Goal: Information Seeking & Learning: Learn about a topic

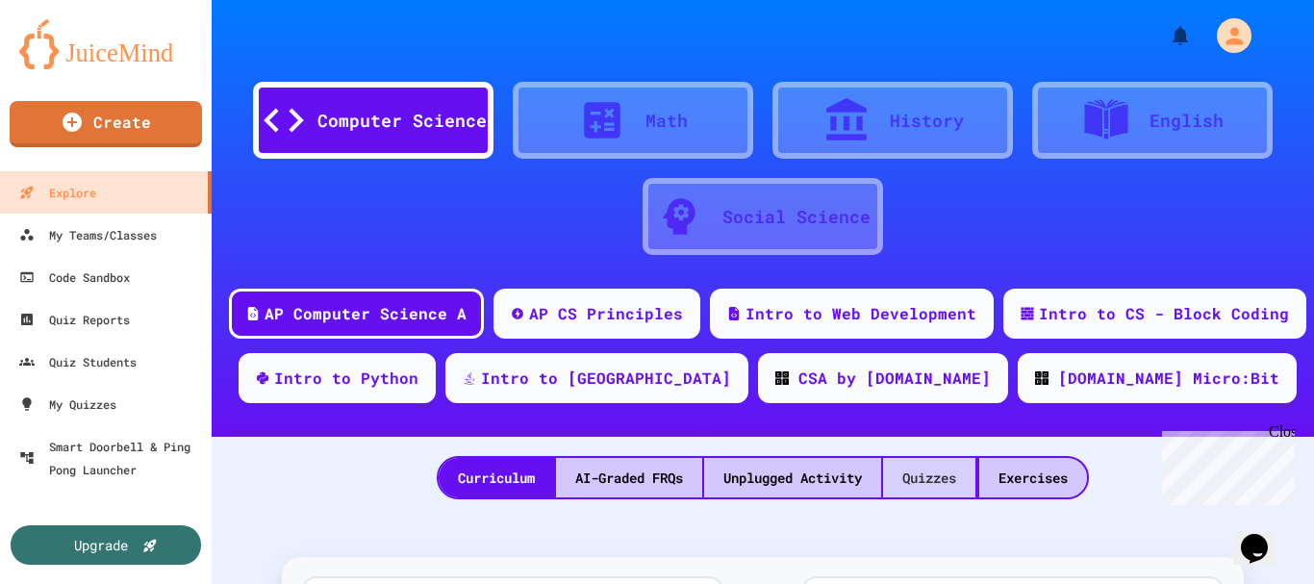
click at [932, 493] on div "Quizzes" at bounding box center [929, 477] width 92 height 39
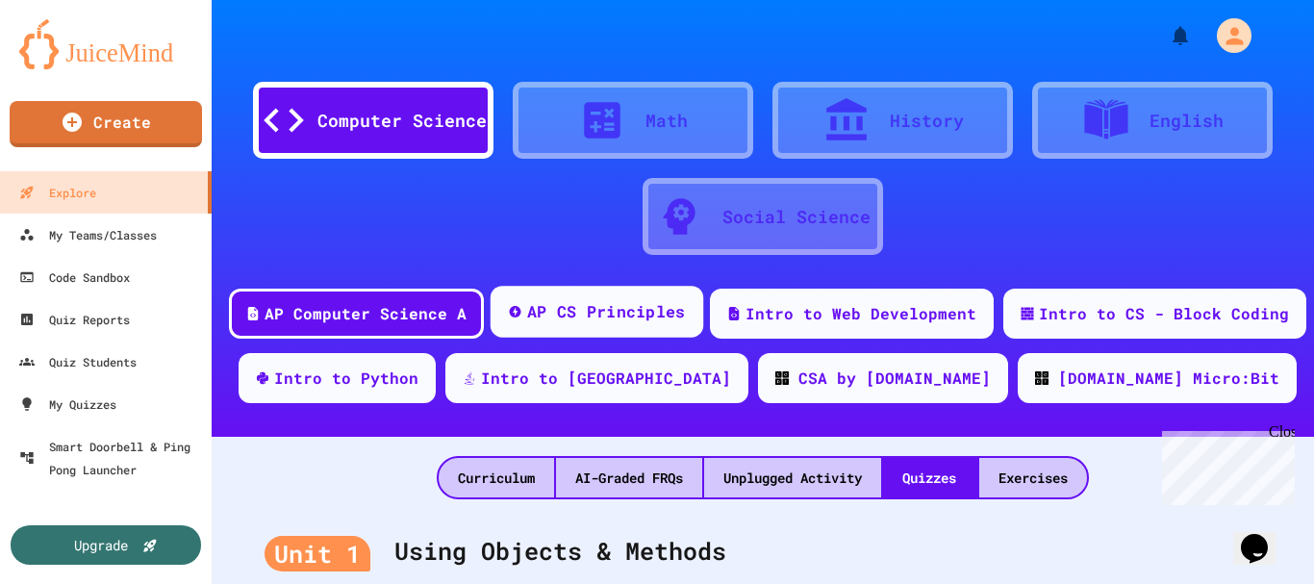
click at [516, 323] on div "AP CS Principles" at bounding box center [597, 312] width 213 height 52
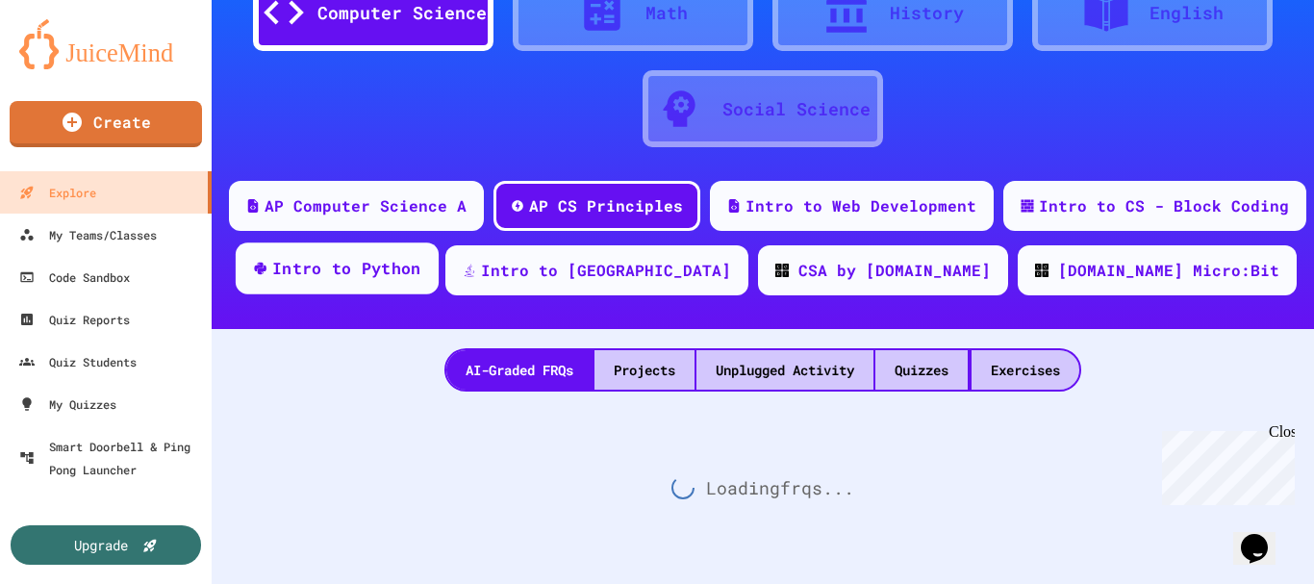
scroll to position [122, 0]
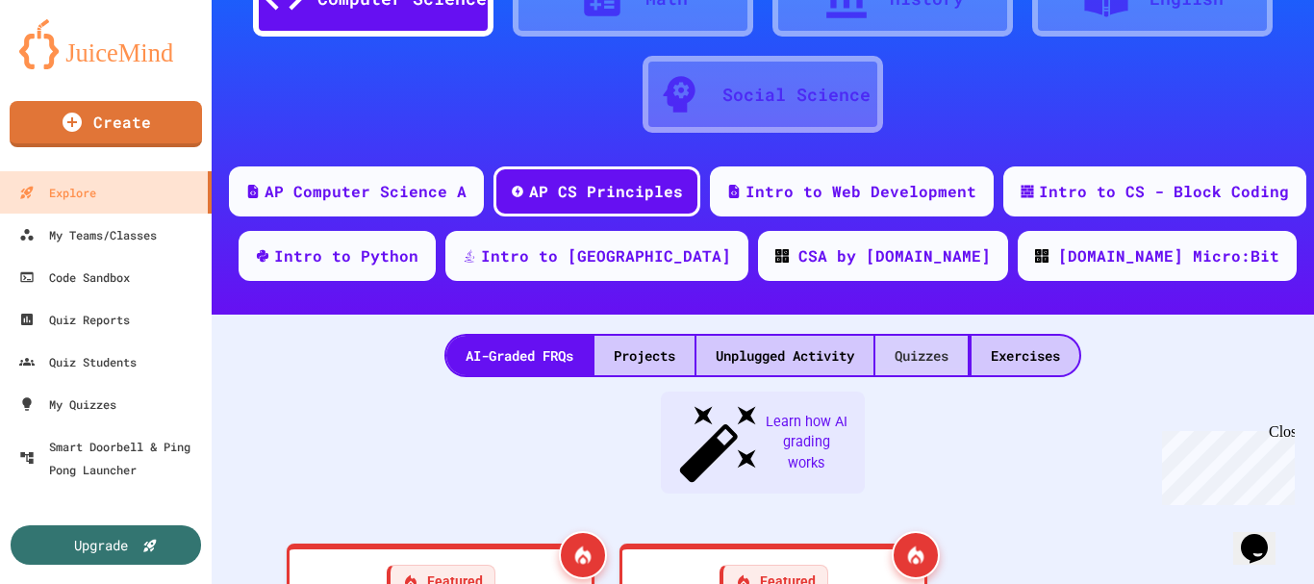
drag, startPoint x: 942, startPoint y: 364, endPoint x: 914, endPoint y: 364, distance: 27.9
click at [942, 365] on div "Quizzes" at bounding box center [921, 355] width 92 height 39
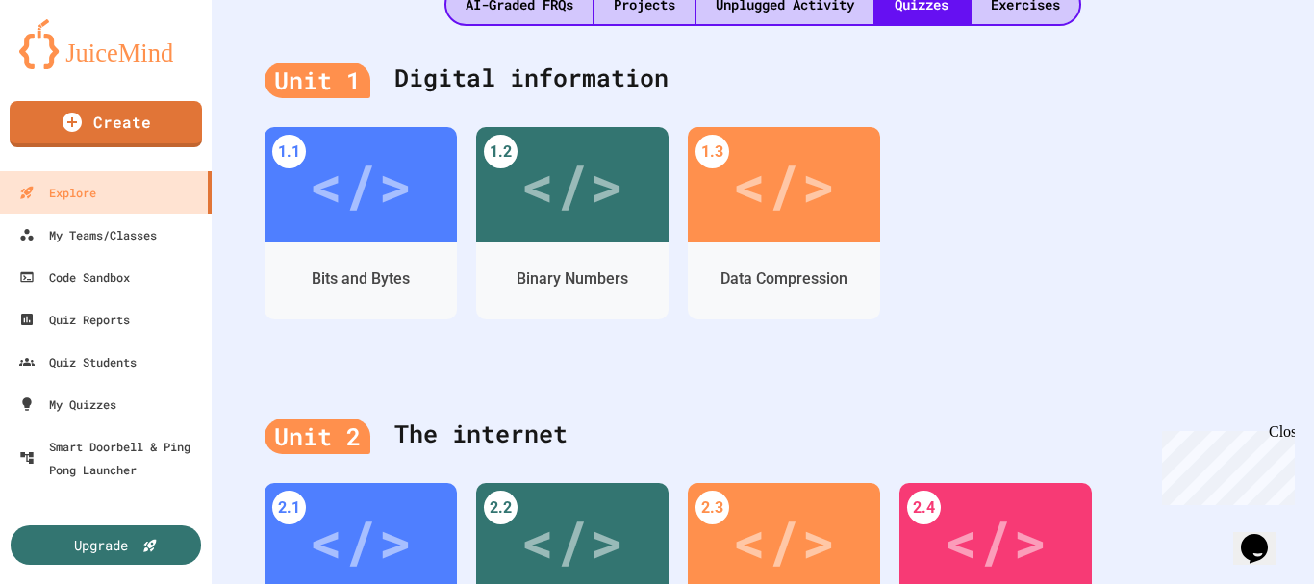
scroll to position [507, 0]
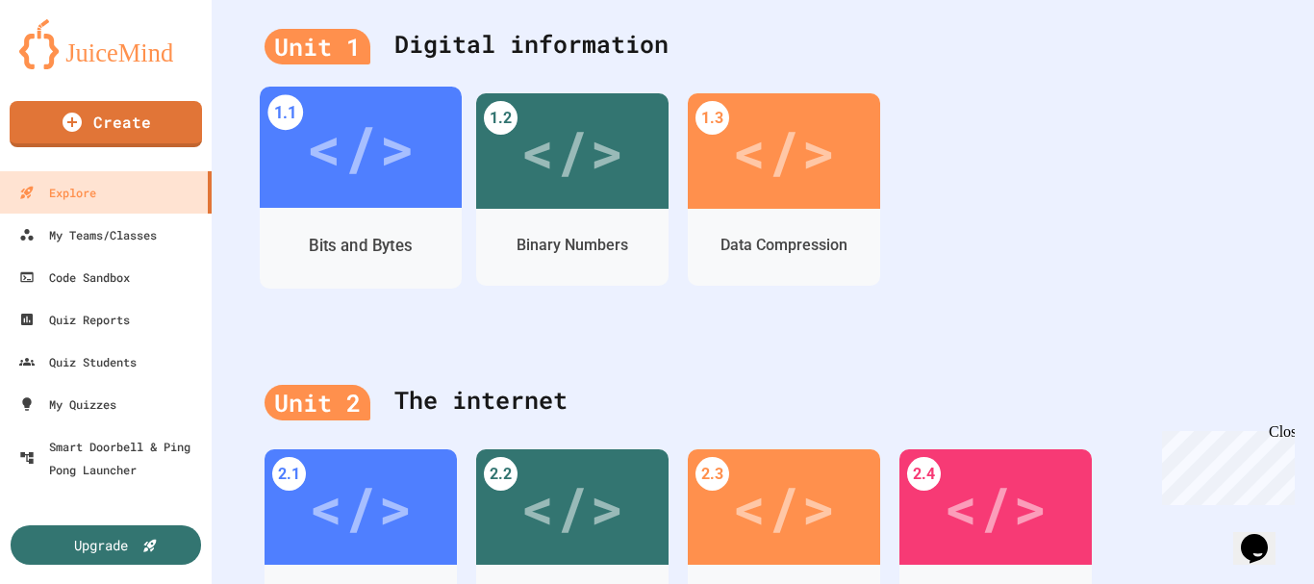
click at [357, 251] on div "Bits and Bytes" at bounding box center [360, 246] width 103 height 24
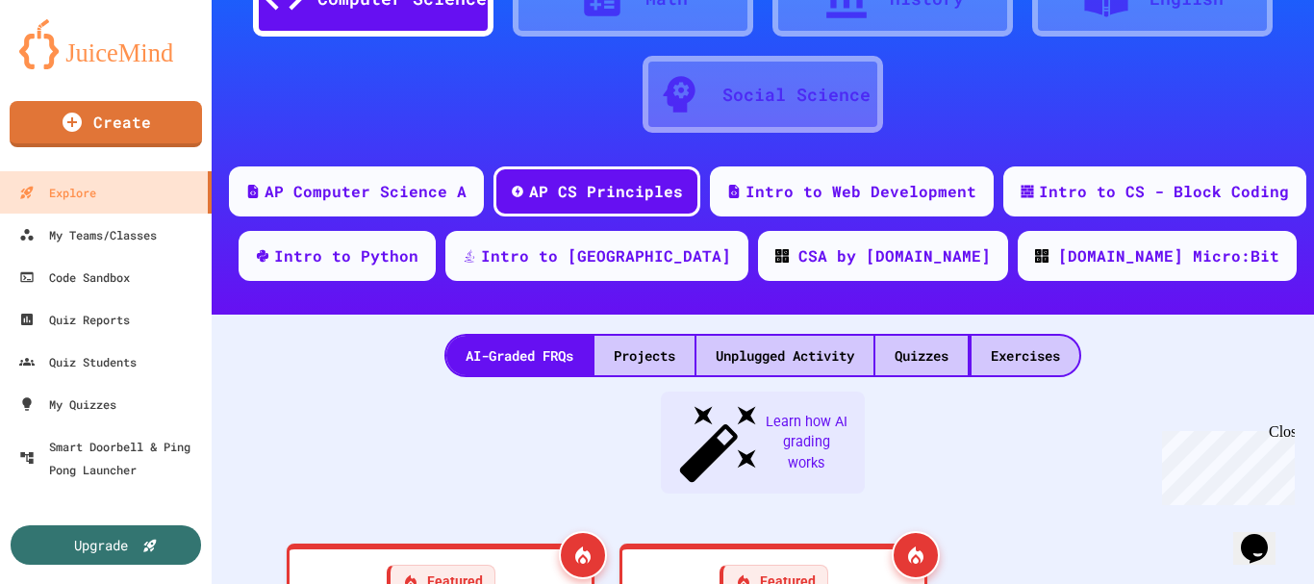
scroll to position [507, 0]
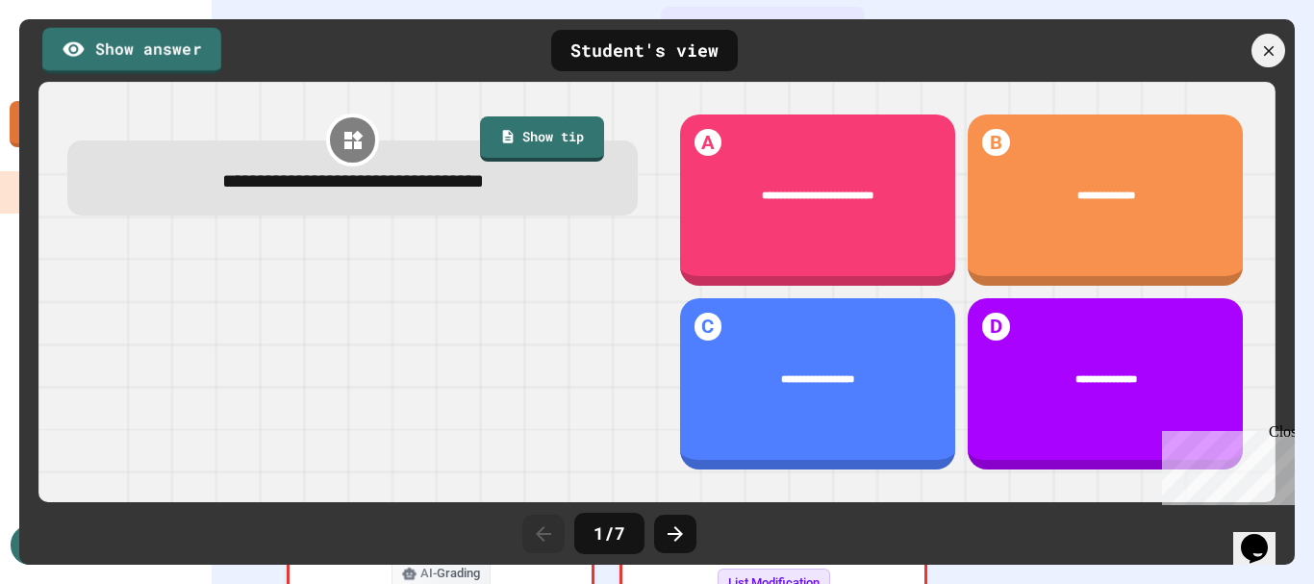
click at [162, 36] on link "Show answer" at bounding box center [131, 50] width 179 height 46
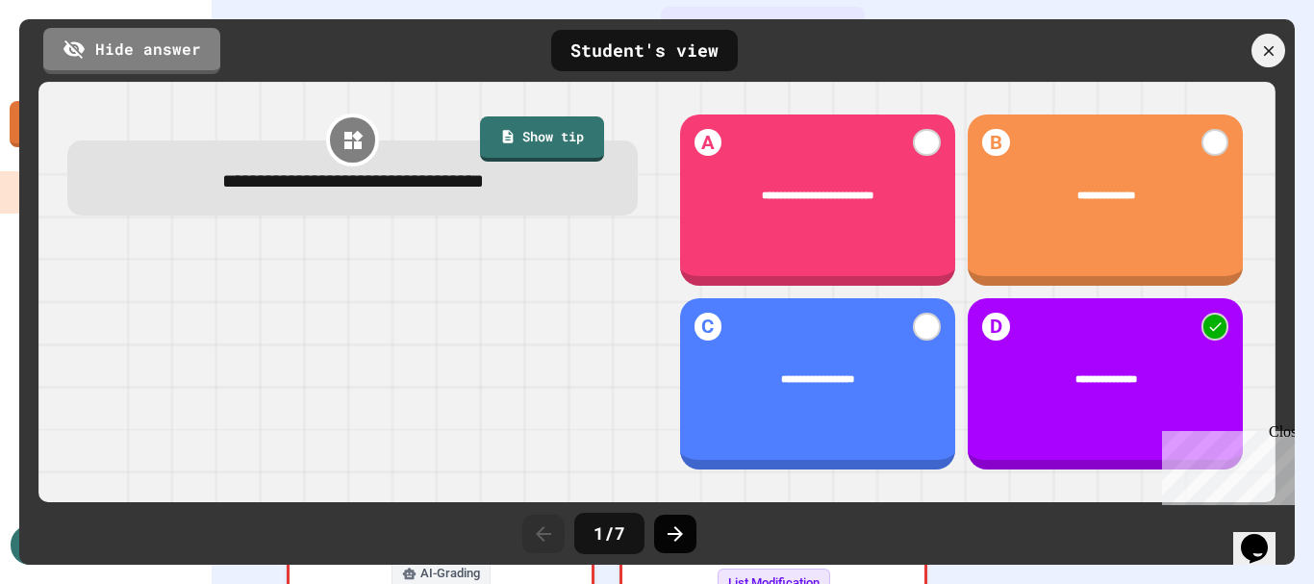
click at [692, 535] on div at bounding box center [675, 534] width 42 height 38
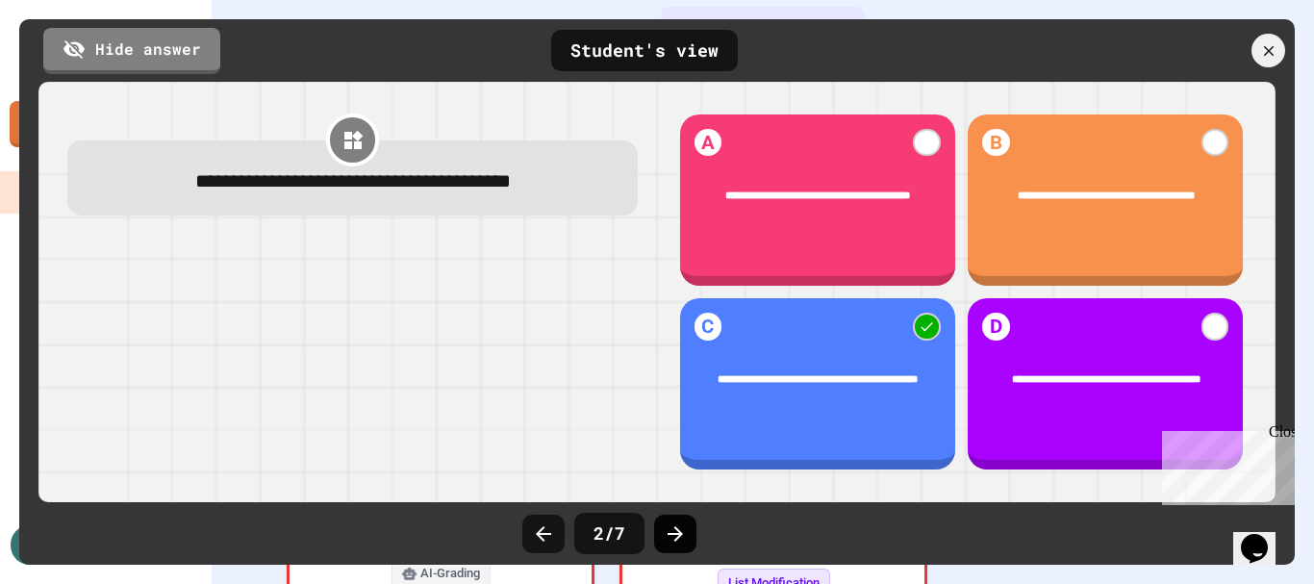
click at [680, 537] on icon at bounding box center [675, 533] width 23 height 23
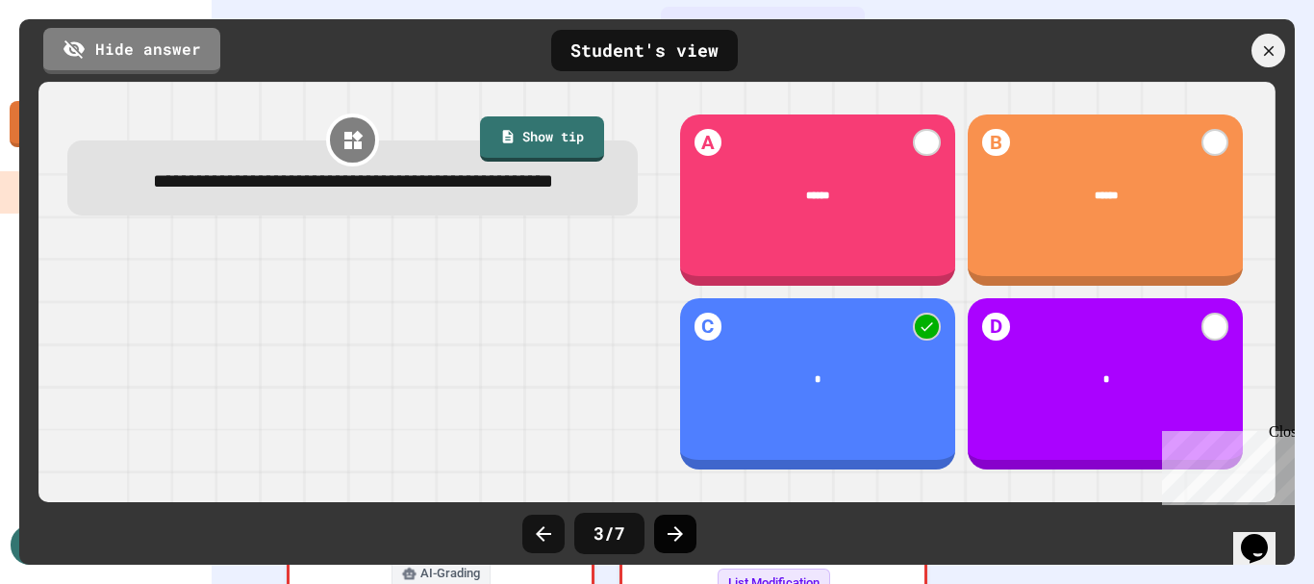
click at [681, 538] on icon at bounding box center [675, 533] width 23 height 23
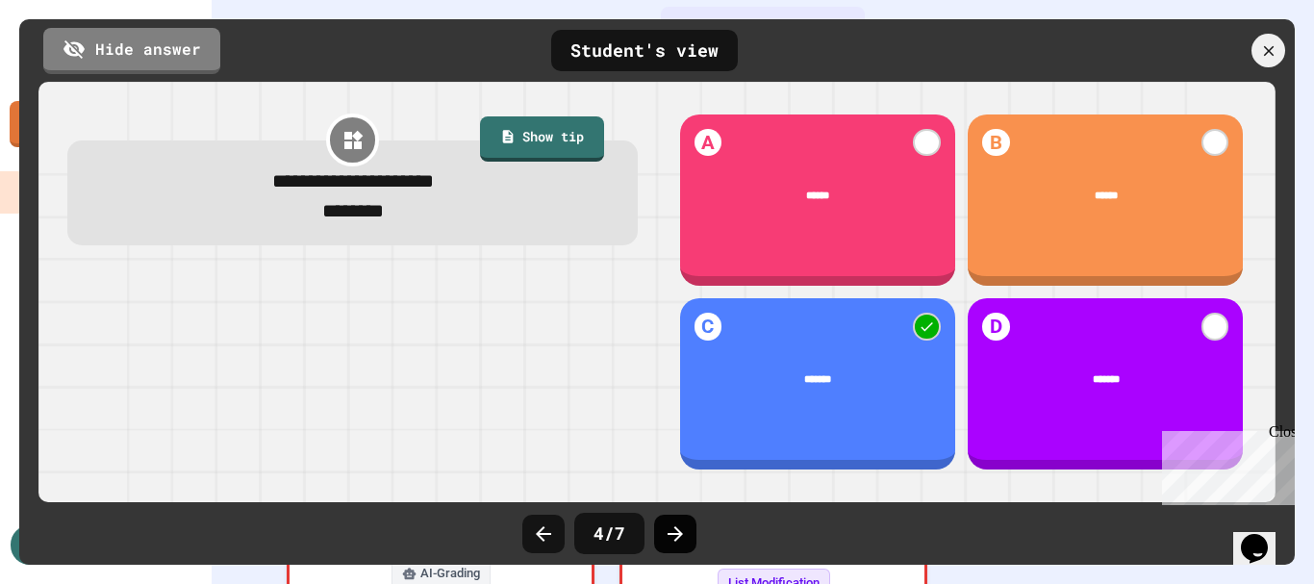
click at [674, 536] on icon at bounding box center [675, 533] width 23 height 23
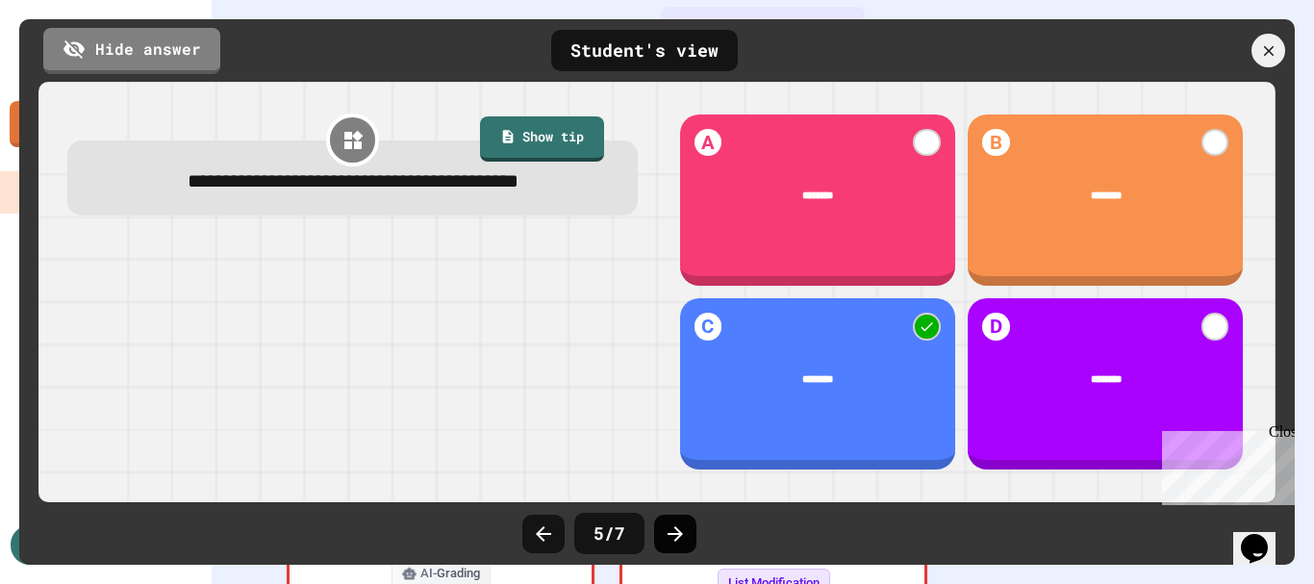
click at [675, 533] on icon at bounding box center [674, 533] width 15 height 15
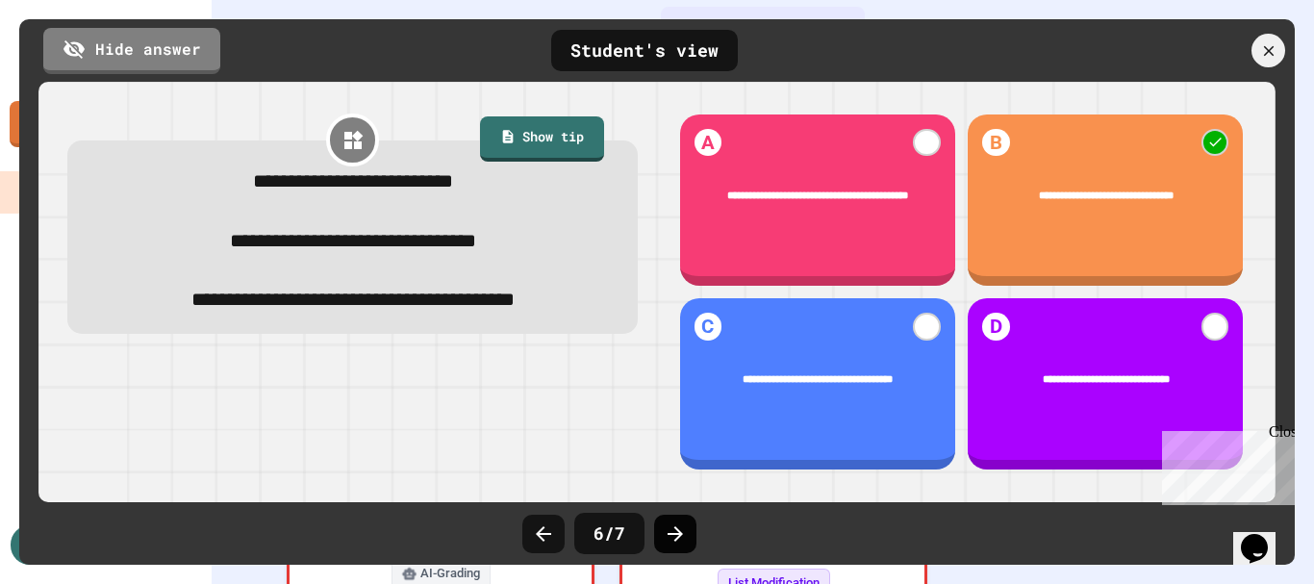
click at [676, 537] on icon at bounding box center [675, 533] width 23 height 23
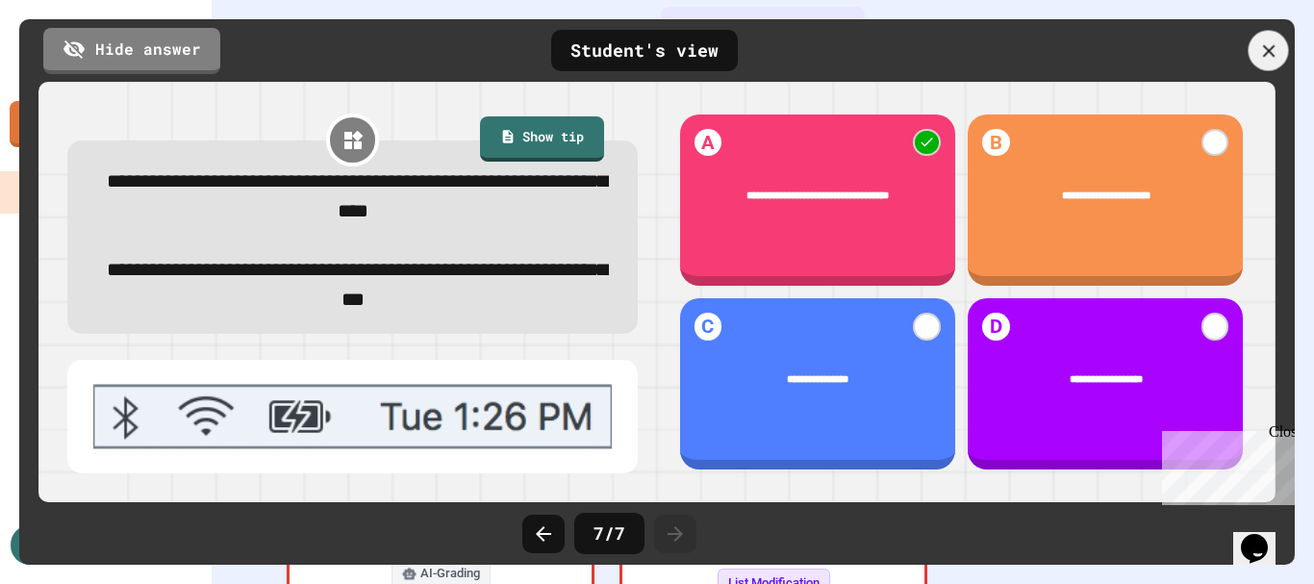
click at [1269, 56] on icon at bounding box center [1268, 50] width 21 height 21
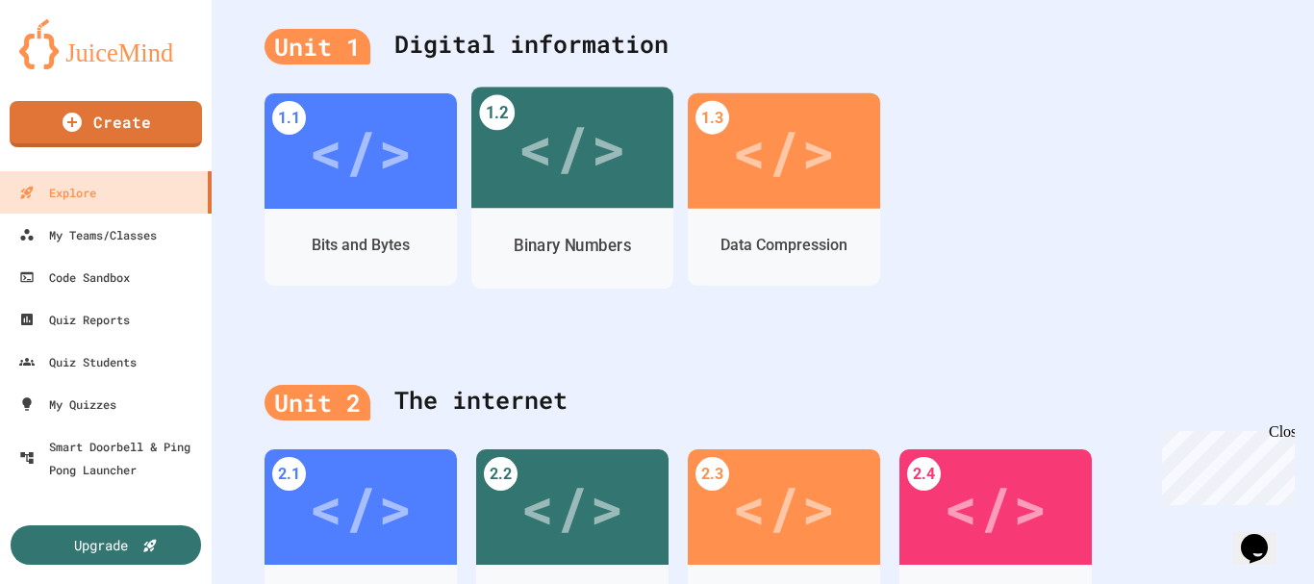
click at [479, 220] on div "Binary Numbers" at bounding box center [572, 246] width 202 height 56
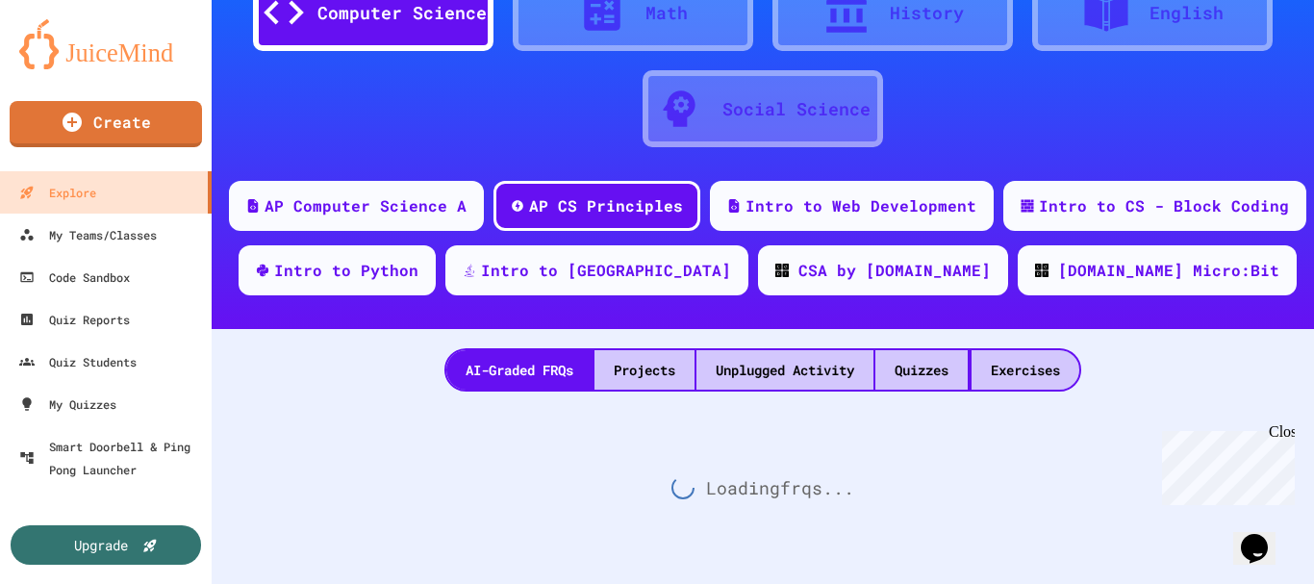
scroll to position [122, 0]
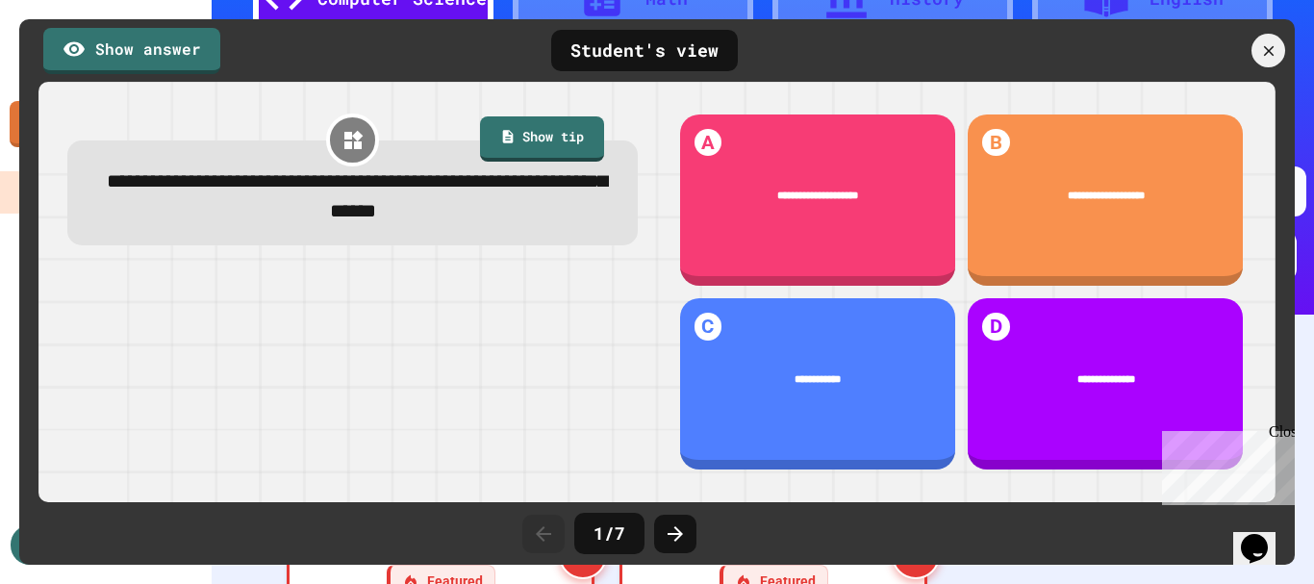
scroll to position [507, 0]
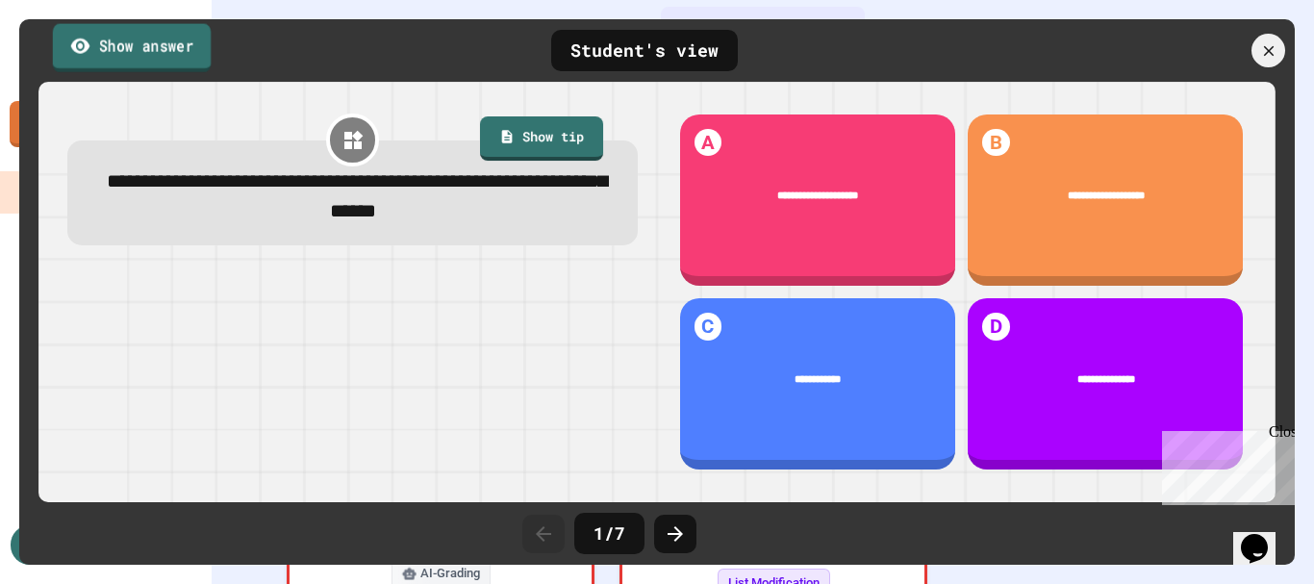
click at [131, 53] on link "Show answer" at bounding box center [132, 47] width 158 height 48
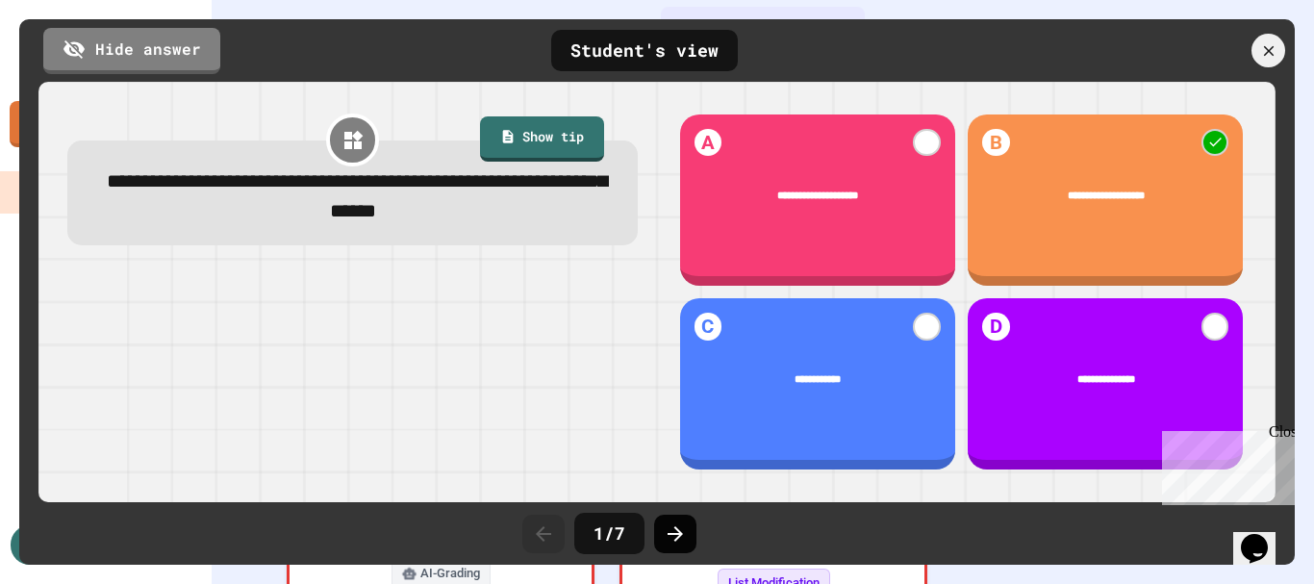
click at [669, 531] on icon at bounding box center [675, 533] width 23 height 23
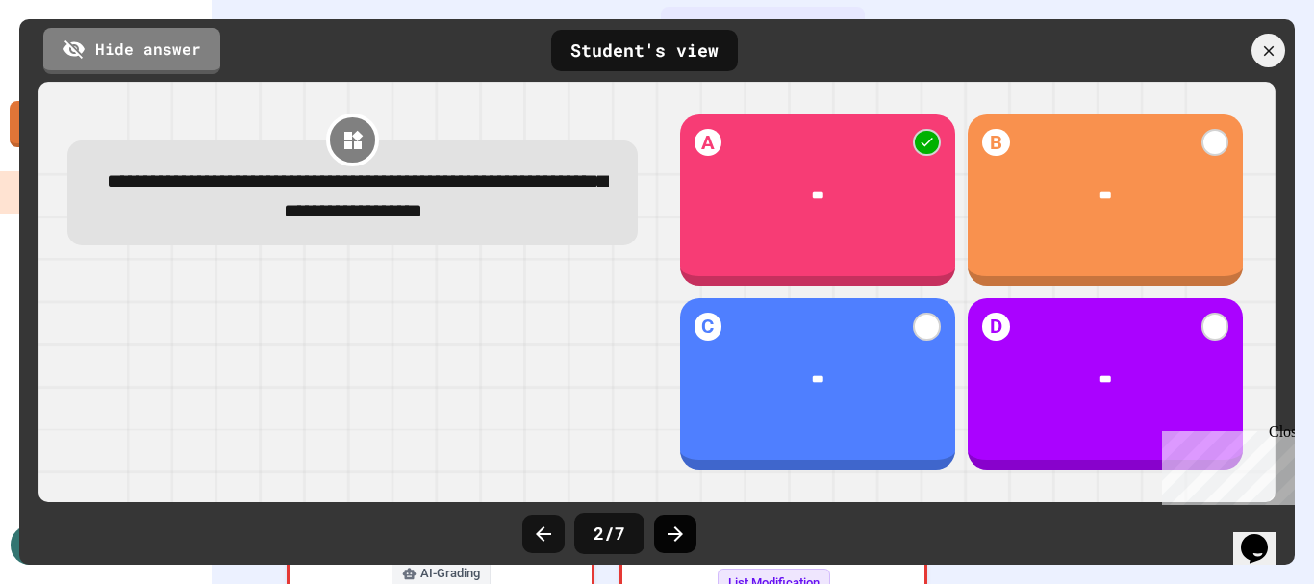
click at [670, 529] on icon at bounding box center [675, 533] width 23 height 23
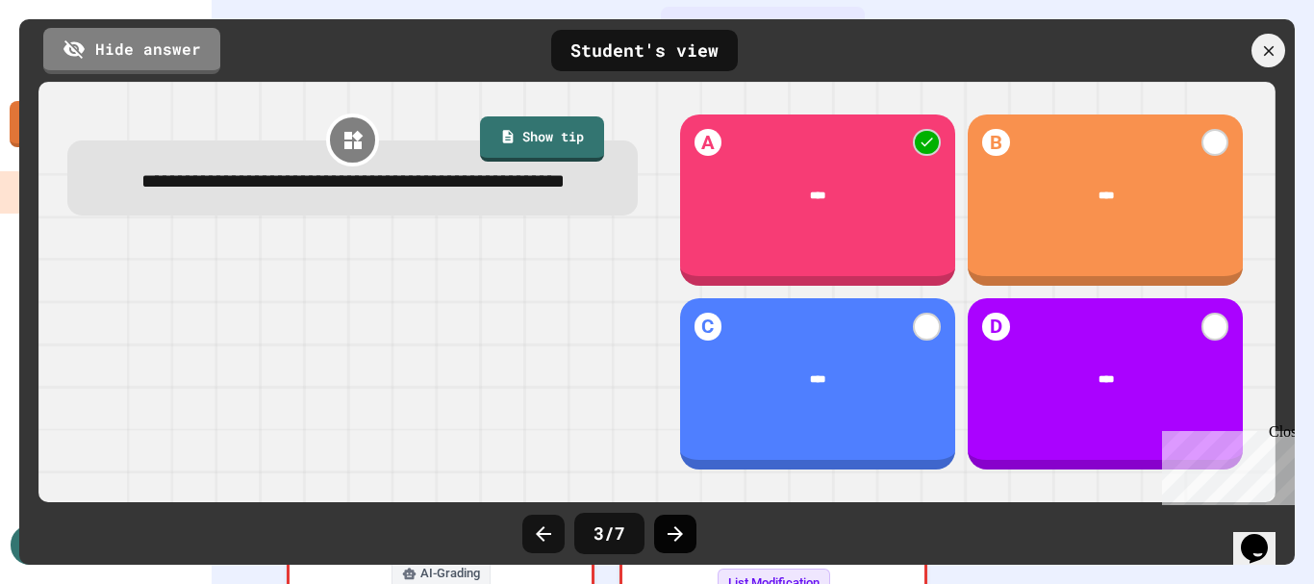
click at [675, 536] on icon at bounding box center [675, 533] width 23 height 23
click at [675, 535] on icon at bounding box center [675, 533] width 23 height 23
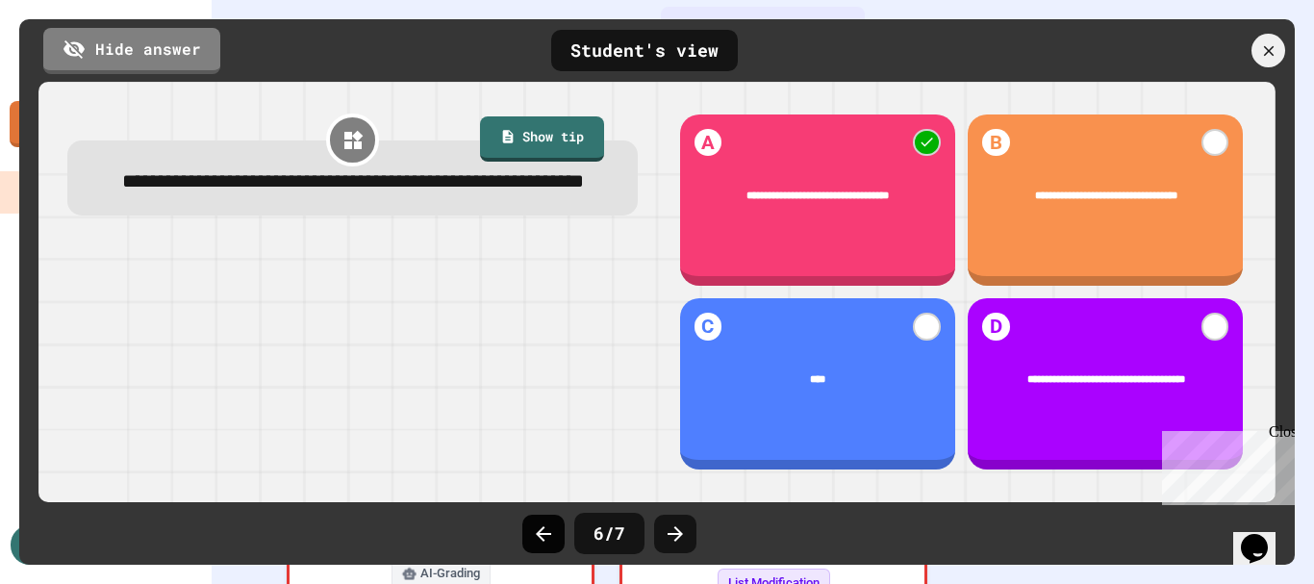
click at [532, 539] on icon at bounding box center [543, 533] width 23 height 23
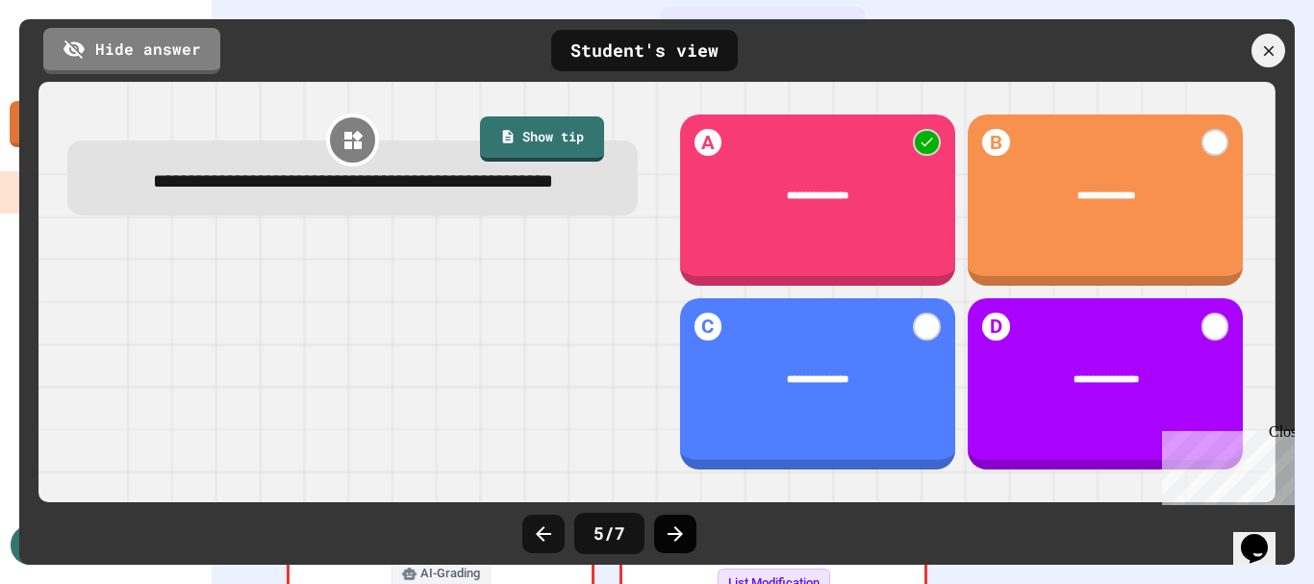
click at [671, 538] on icon at bounding box center [675, 533] width 23 height 23
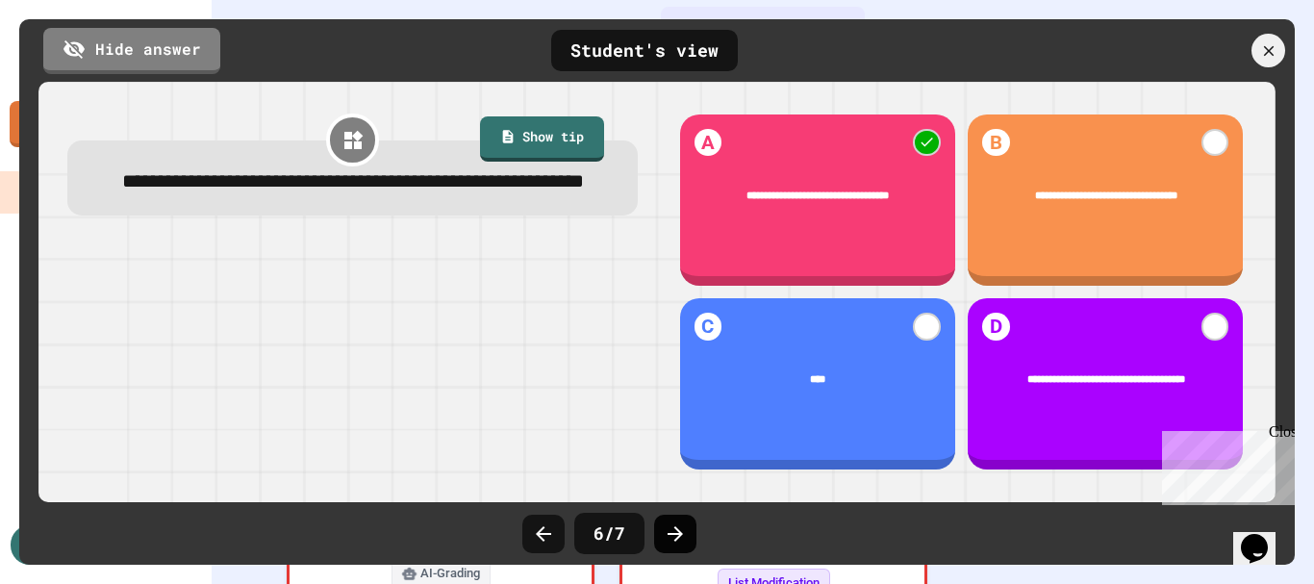
click at [675, 526] on icon at bounding box center [675, 533] width 23 height 23
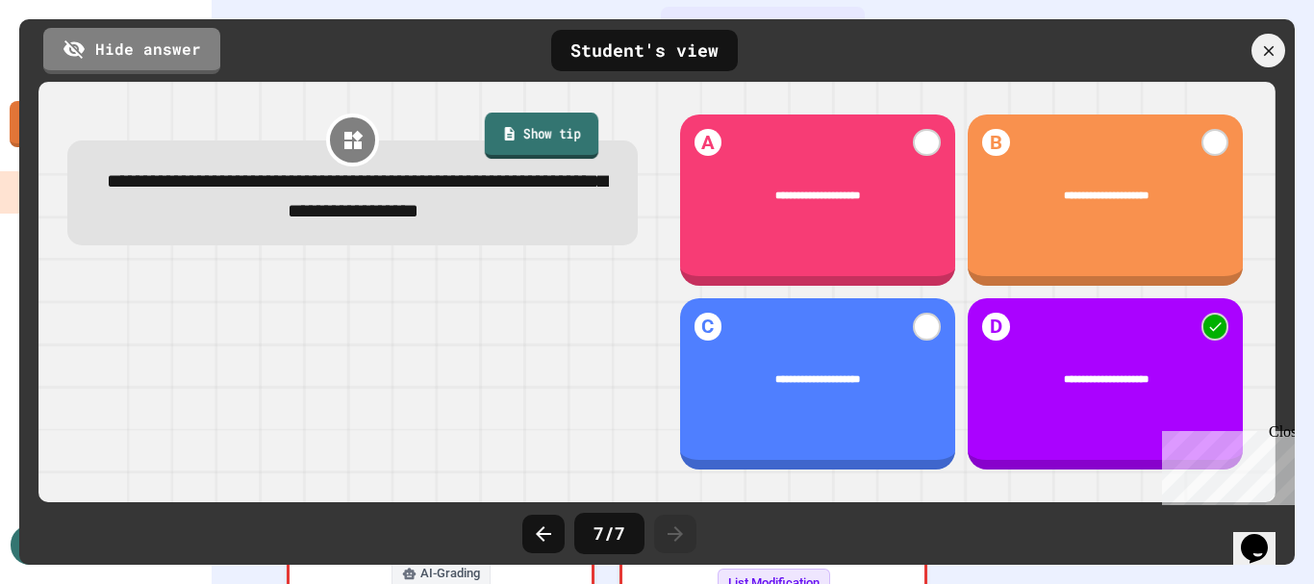
click at [530, 140] on link "Show tip" at bounding box center [542, 136] width 114 height 47
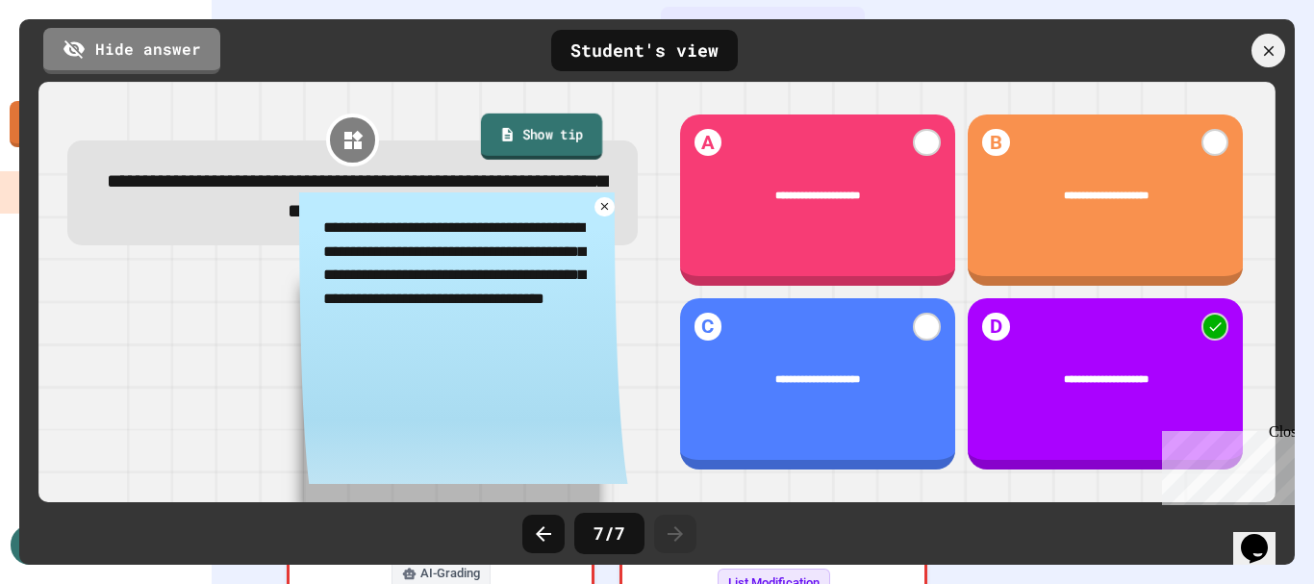
click at [530, 140] on link "Show tip" at bounding box center [541, 136] width 121 height 47
click at [600, 207] on icon at bounding box center [605, 207] width 10 height 10
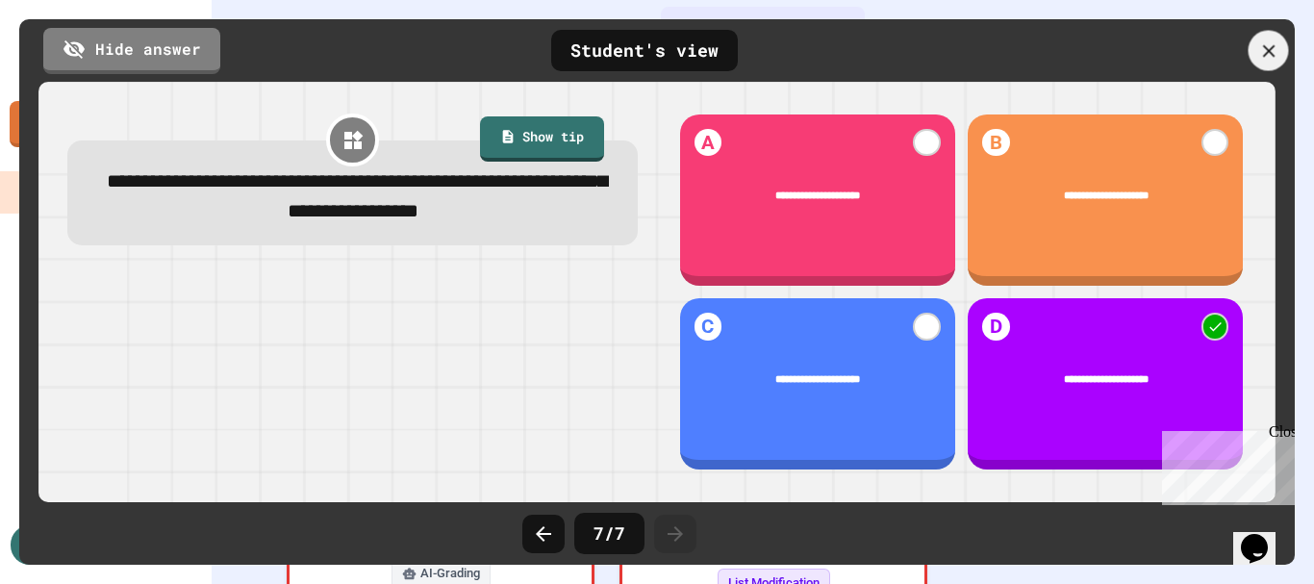
click at [1260, 50] on icon at bounding box center [1268, 50] width 21 height 21
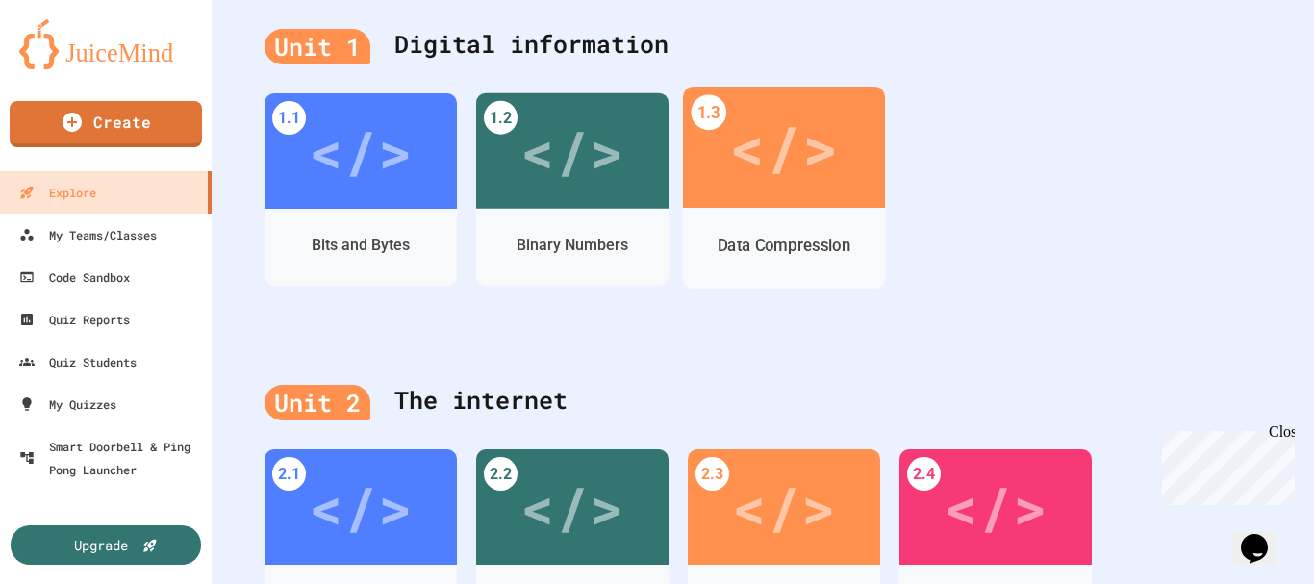
click at [717, 236] on div "Data Compression" at bounding box center [784, 246] width 134 height 24
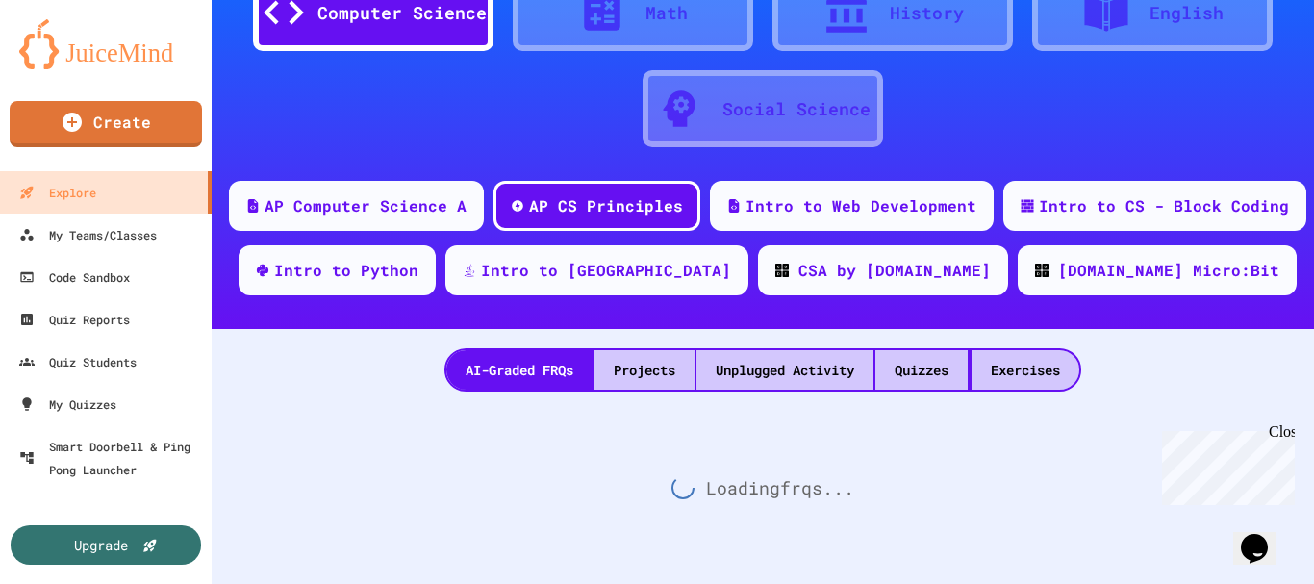
scroll to position [507, 0]
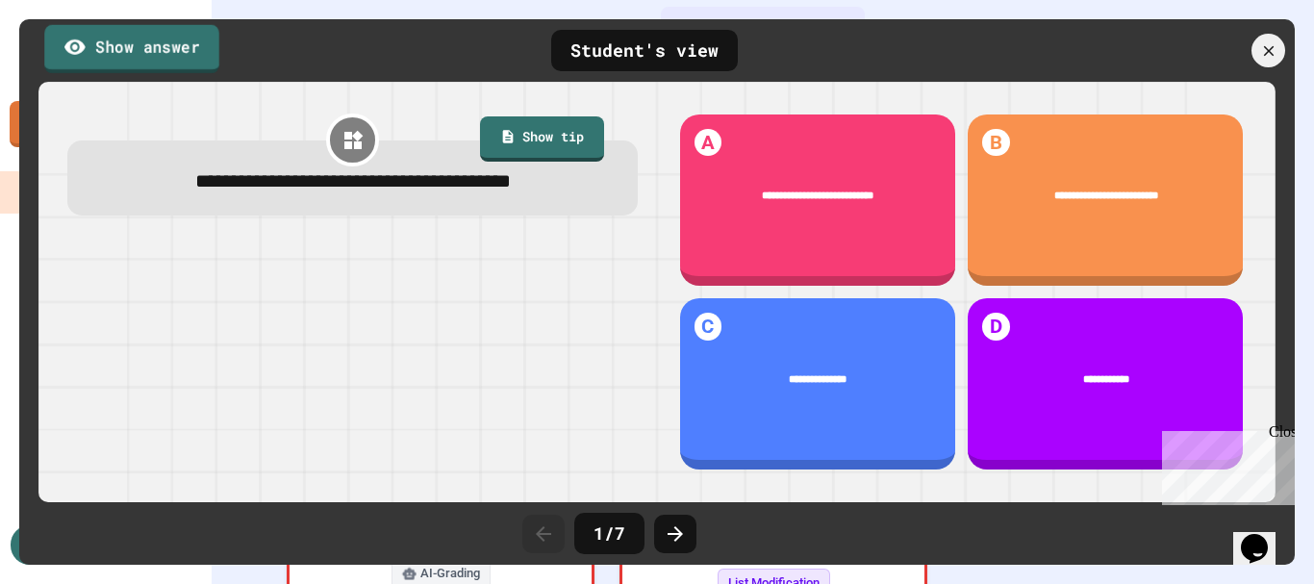
click at [112, 39] on link "Show answer" at bounding box center [131, 48] width 175 height 48
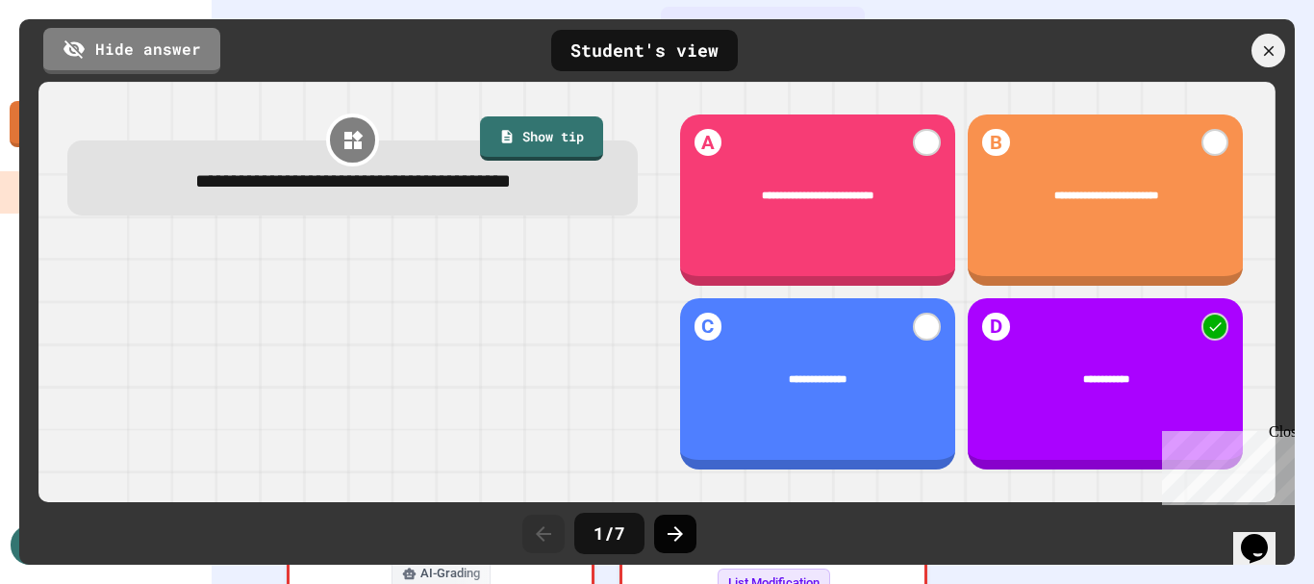
click at [679, 530] on icon at bounding box center [675, 533] width 23 height 23
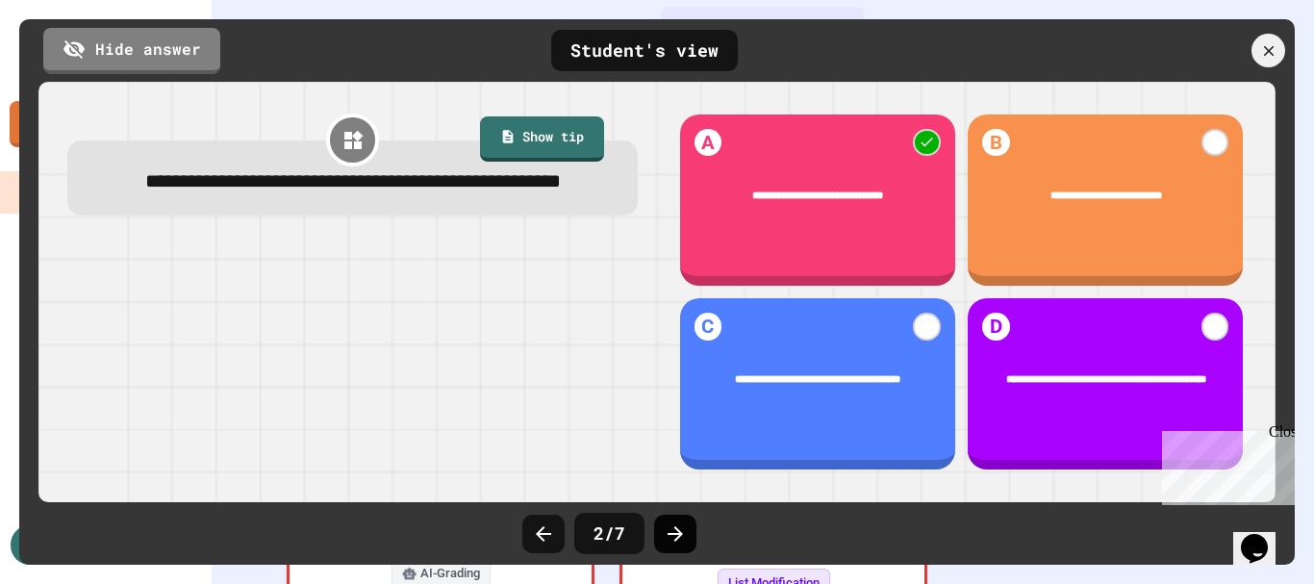
click at [673, 541] on icon at bounding box center [675, 533] width 23 height 23
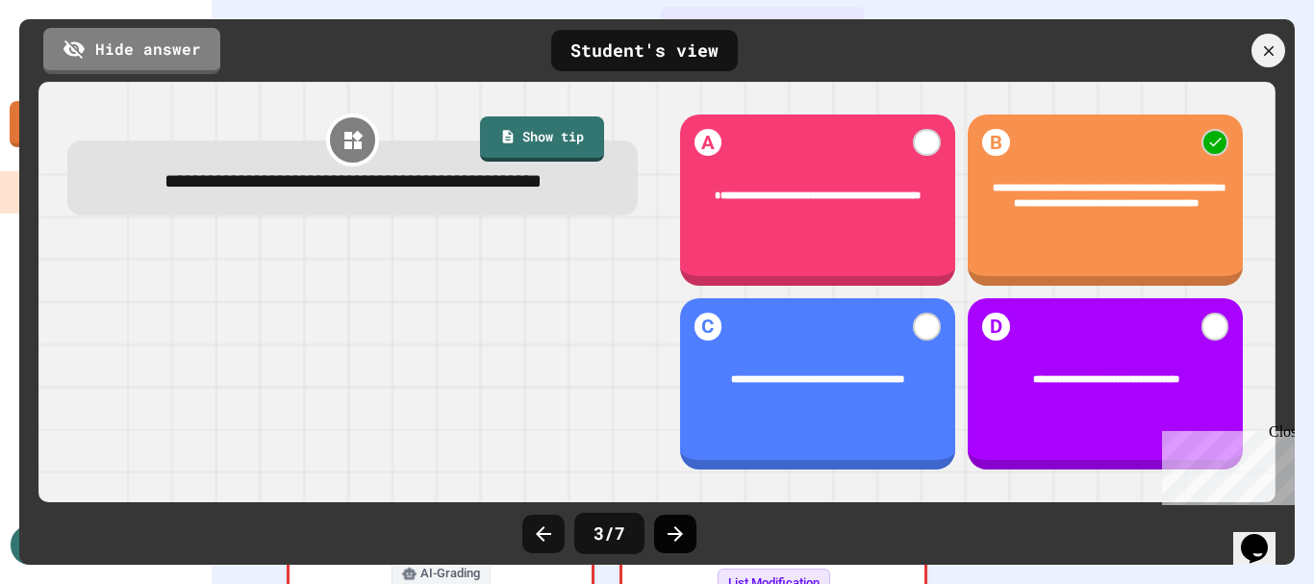
click at [685, 538] on icon at bounding box center [675, 533] width 23 height 23
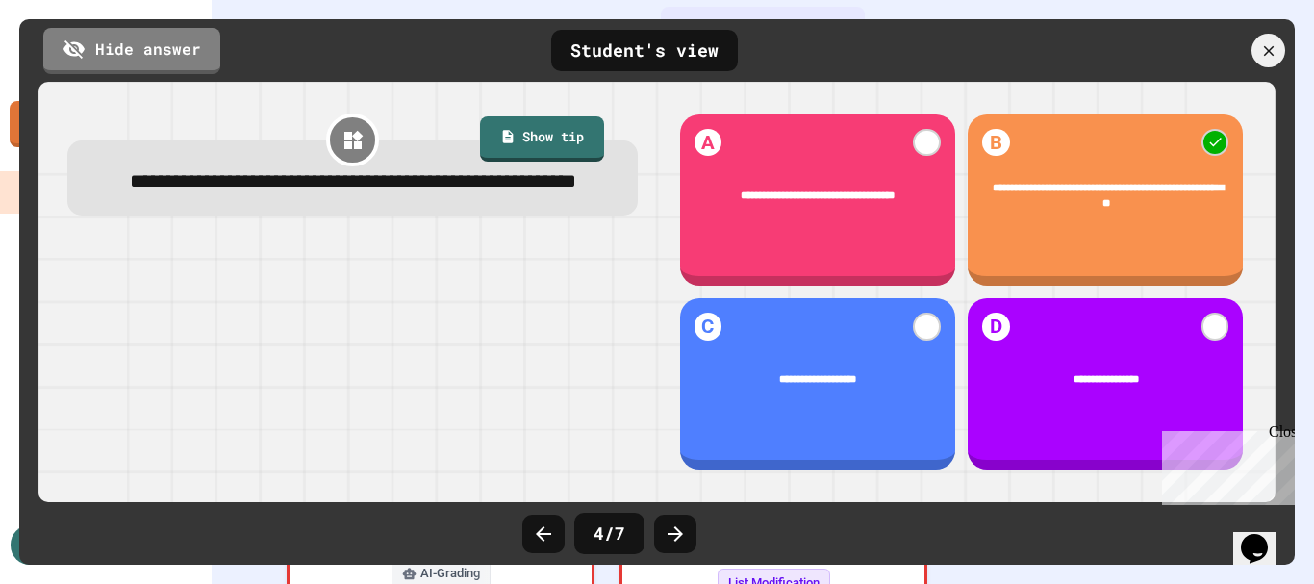
click at [685, 538] on icon at bounding box center [675, 533] width 23 height 23
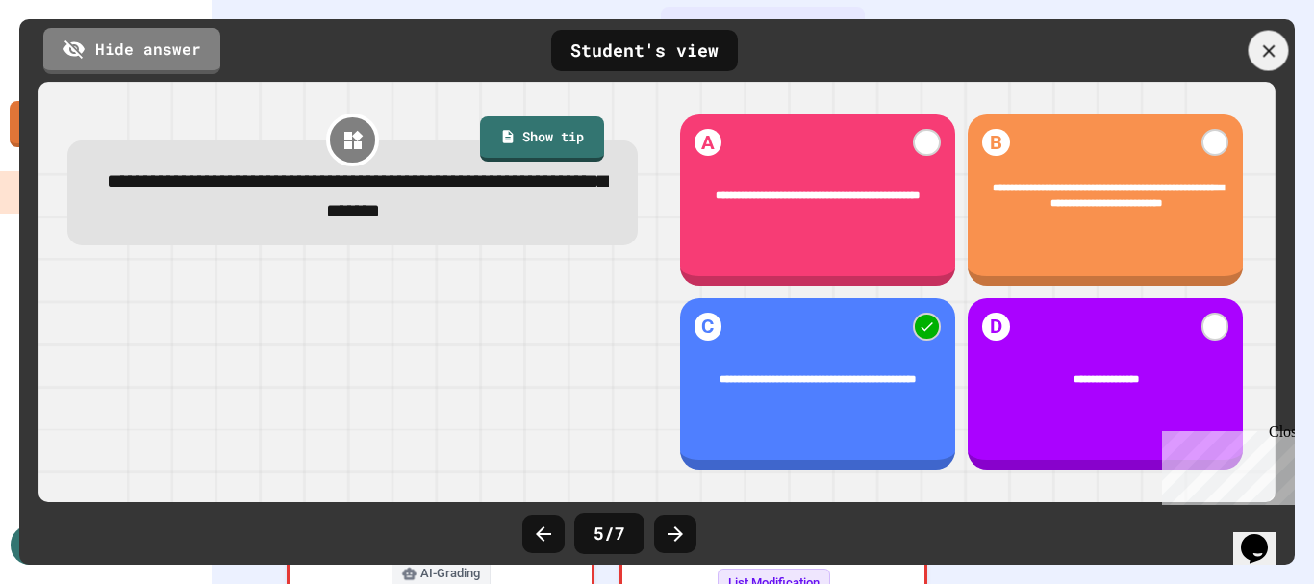
click at [1268, 59] on icon at bounding box center [1268, 50] width 21 height 21
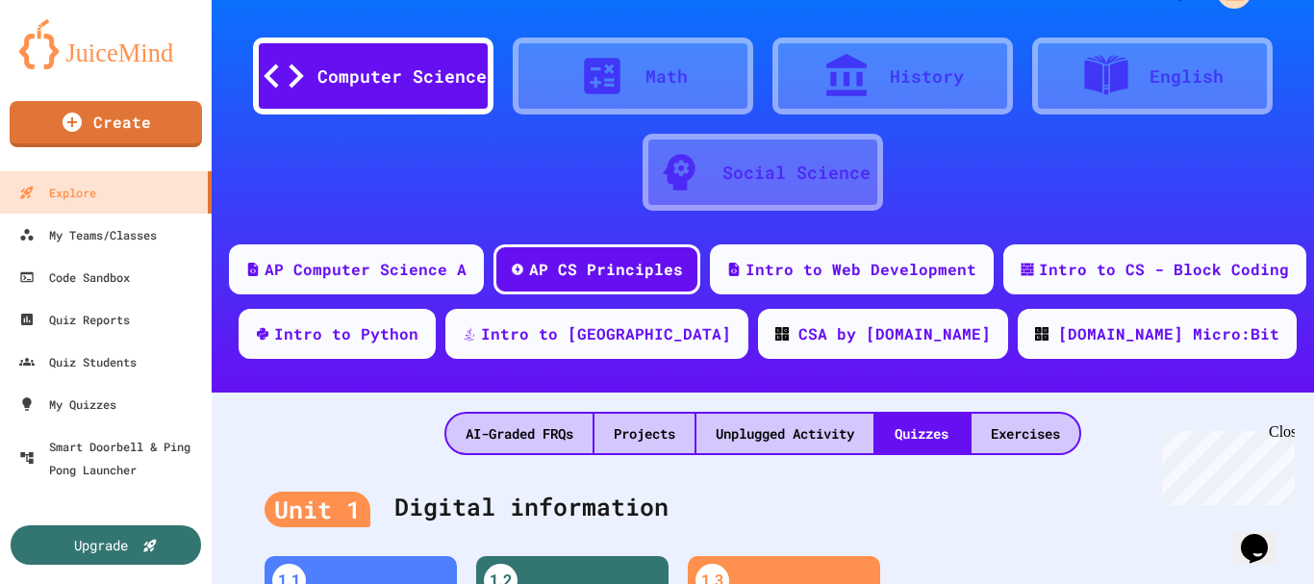
scroll to position [140, 0]
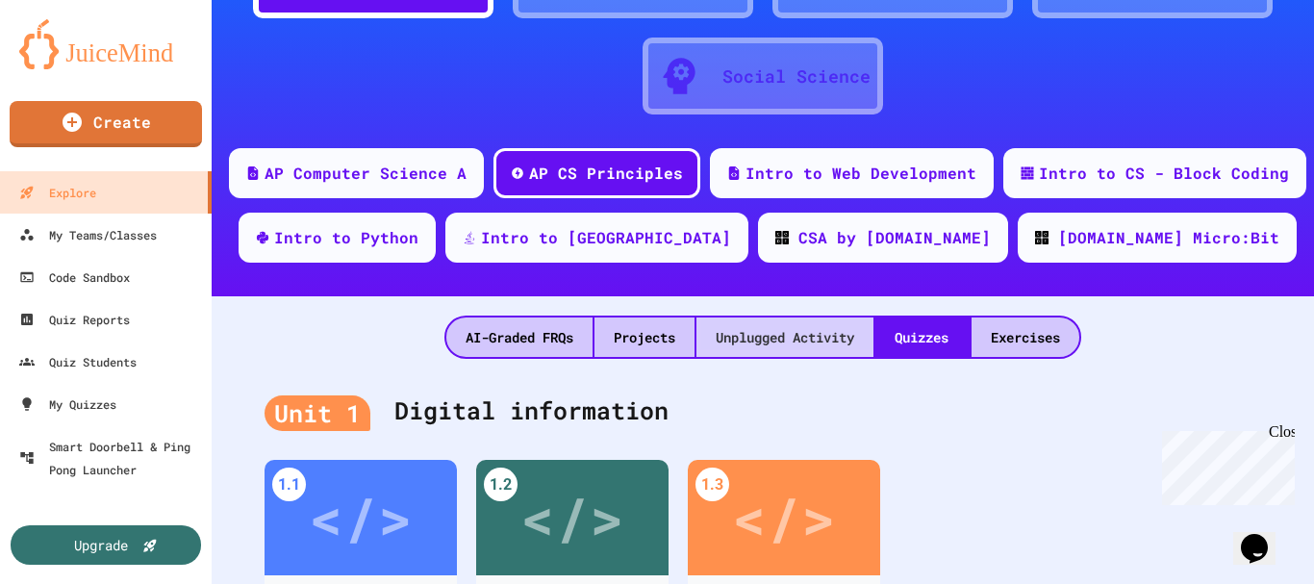
click at [804, 337] on div "Unplugged Activity" at bounding box center [784, 336] width 177 height 39
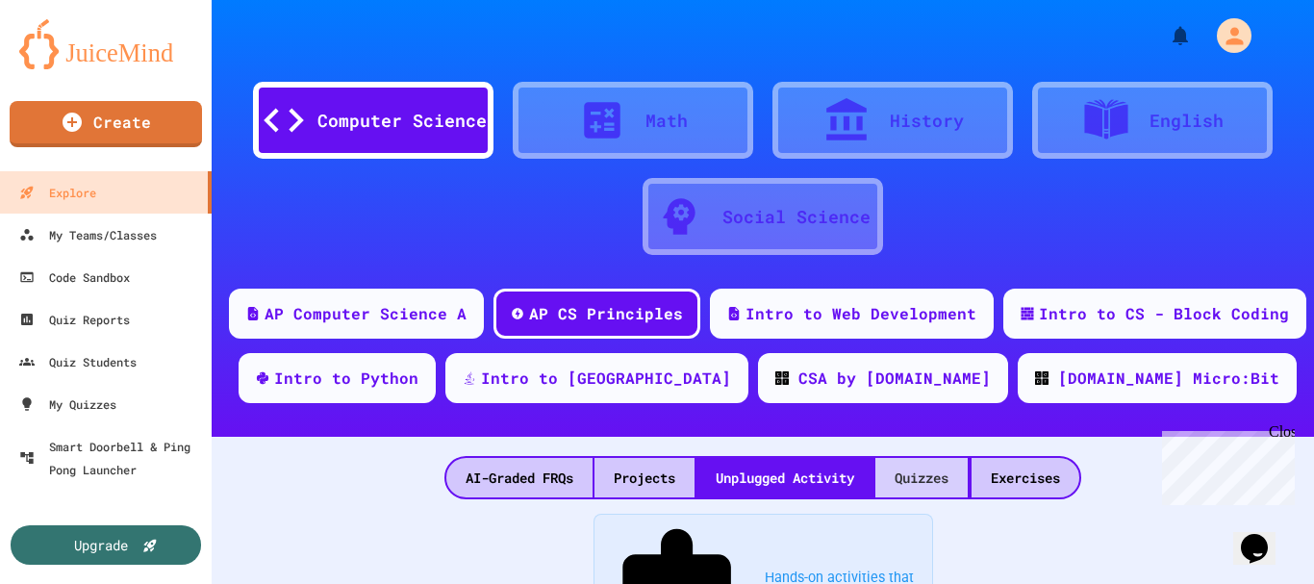
click at [918, 480] on div "Quizzes" at bounding box center [921, 477] width 92 height 39
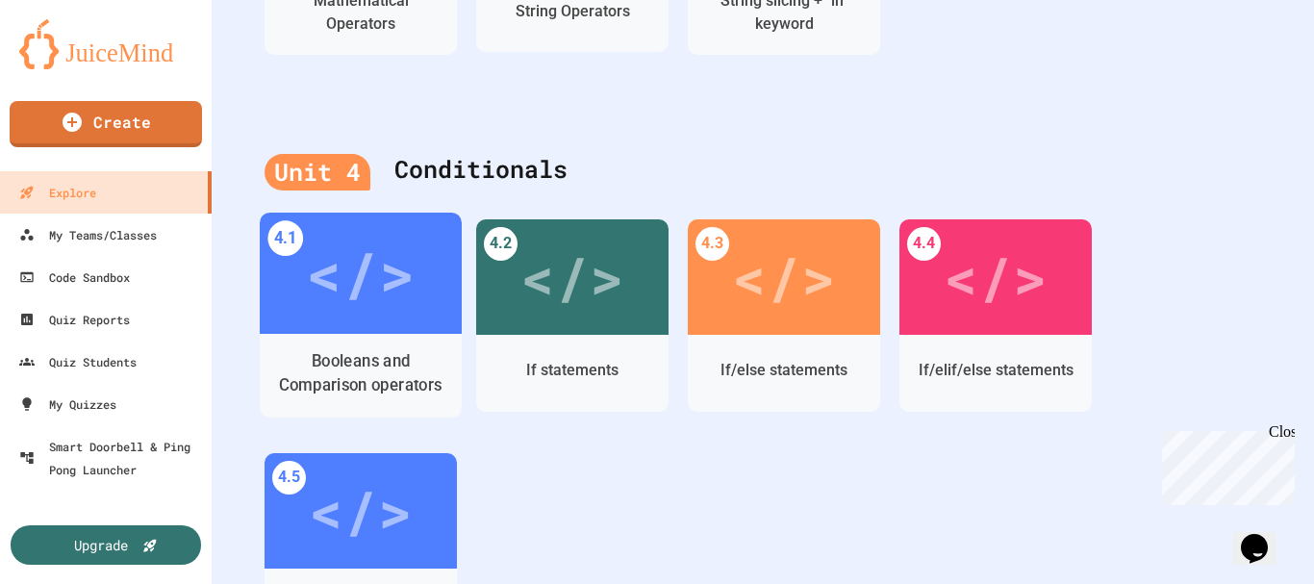
scroll to position [1924, 0]
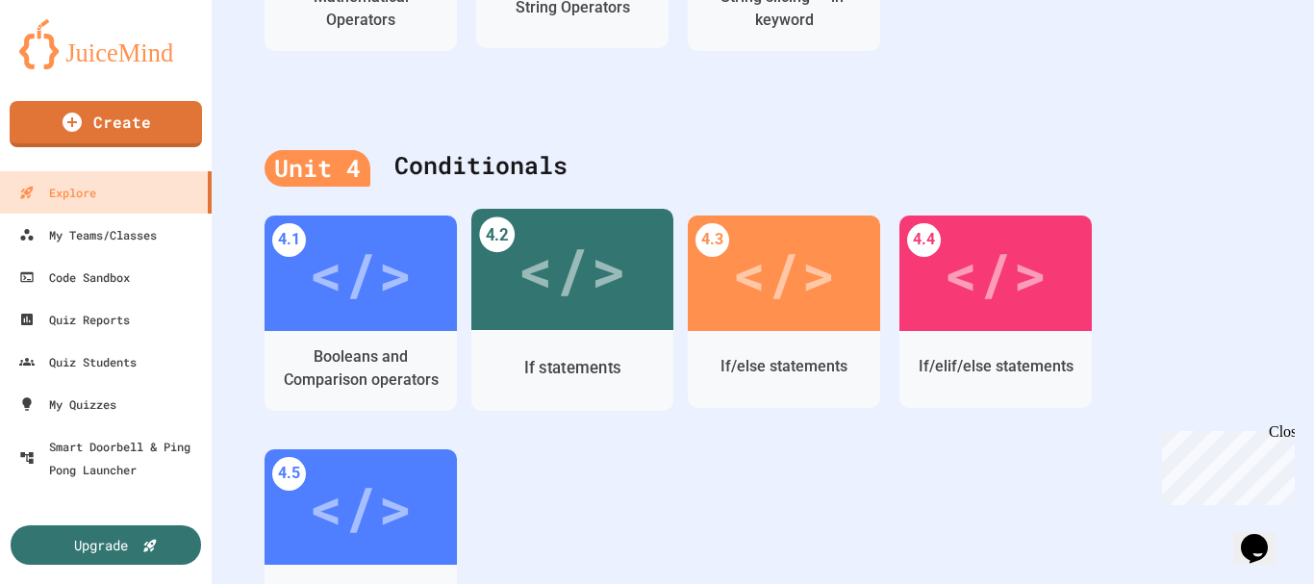
click at [603, 373] on div "If statements" at bounding box center [572, 367] width 97 height 24
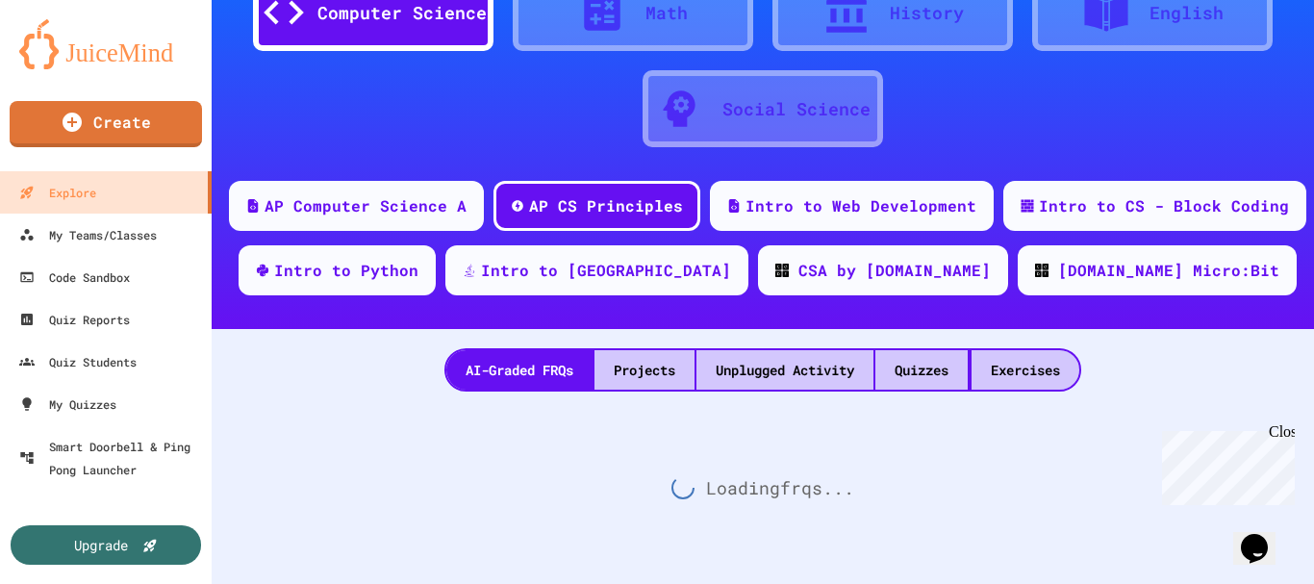
scroll to position [122, 0]
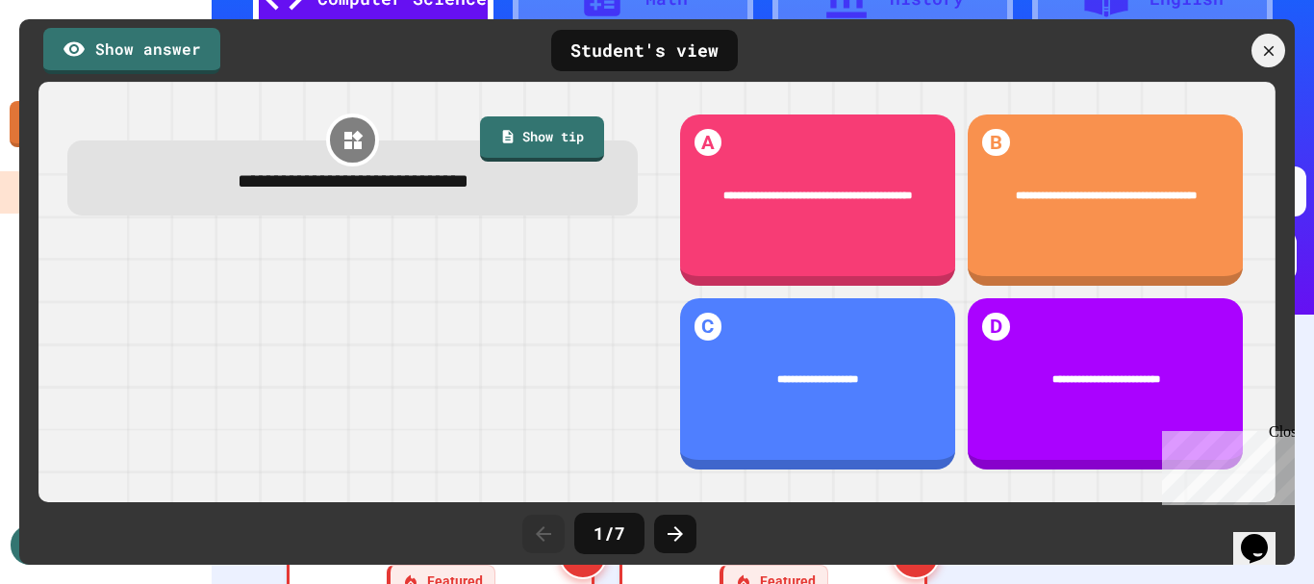
scroll to position [1924, 0]
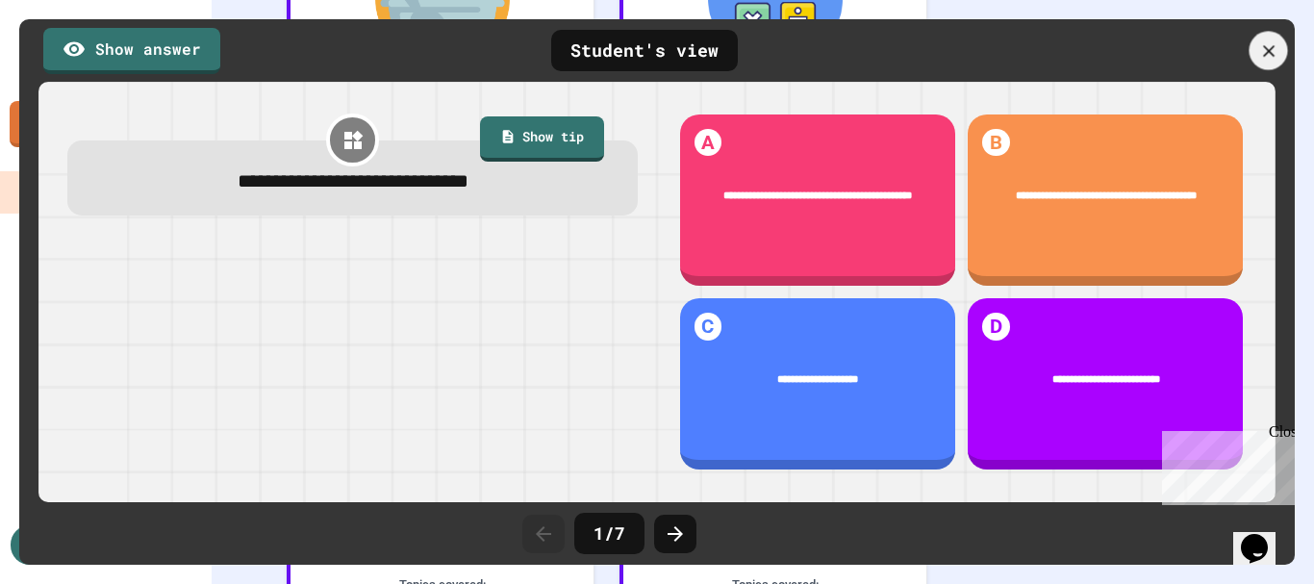
click at [1265, 29] on div "Show answer Student's view" at bounding box center [656, 50] width 1275 height 63
click at [1256, 47] on div at bounding box center [1268, 51] width 40 height 40
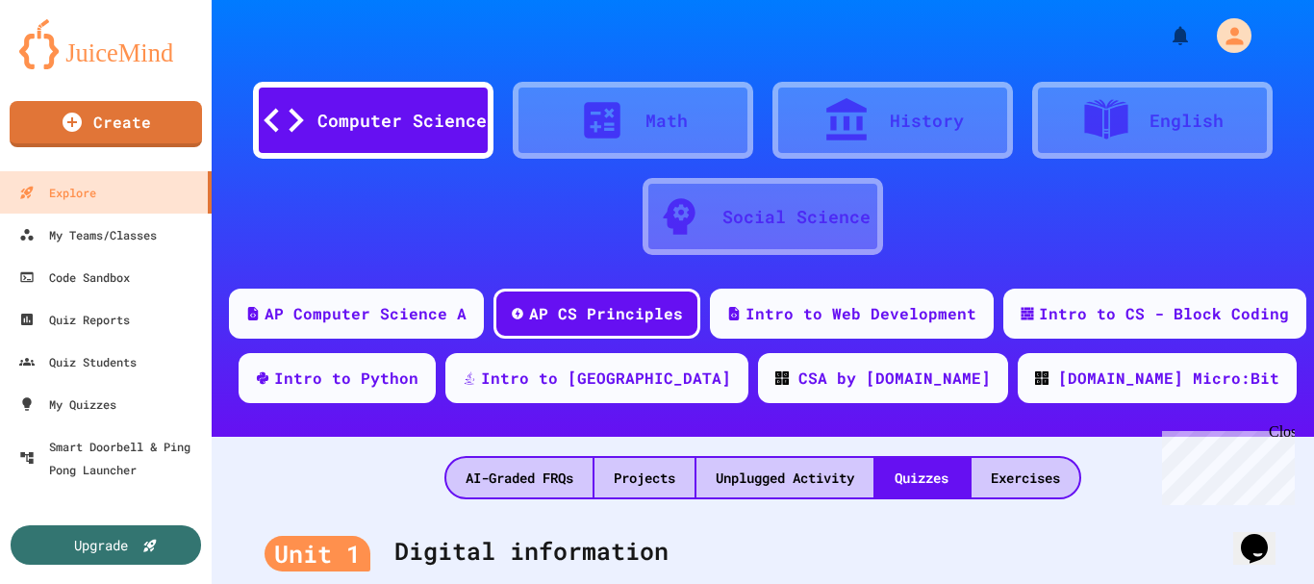
click at [308, 440] on div "AI-Graded FRQs Projects Unplugged Activity Quizzes Exercises" at bounding box center [763, 468] width 1102 height 63
